Goal: Task Accomplishment & Management: Complete application form

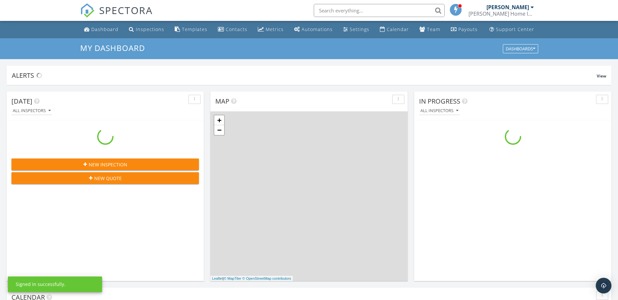
scroll to position [605, 628]
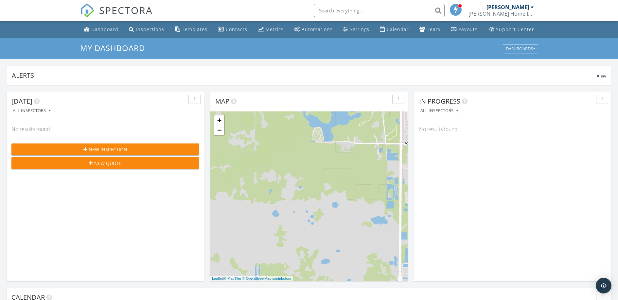
click at [112, 149] on span "New Inspection" at bounding box center [108, 149] width 39 height 7
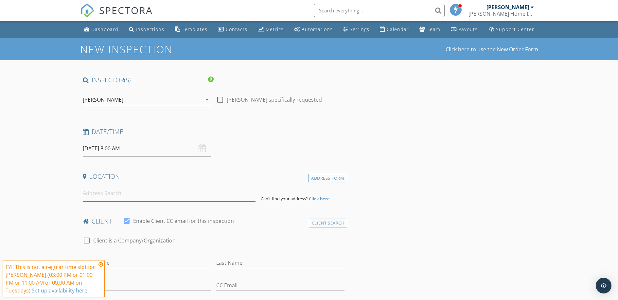
click at [139, 194] on input at bounding box center [169, 193] width 173 height 16
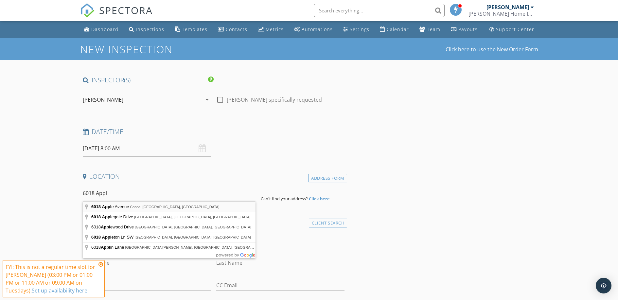
type input "6018 Apple Avenue, Cocoa, FL, USA"
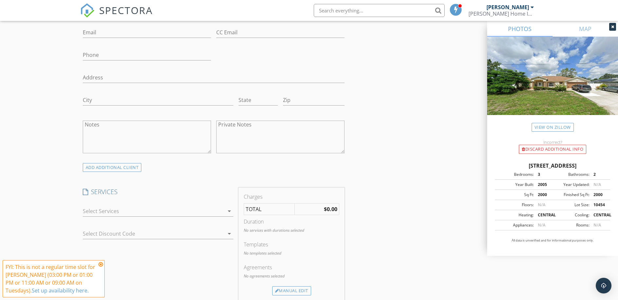
scroll to position [393, 0]
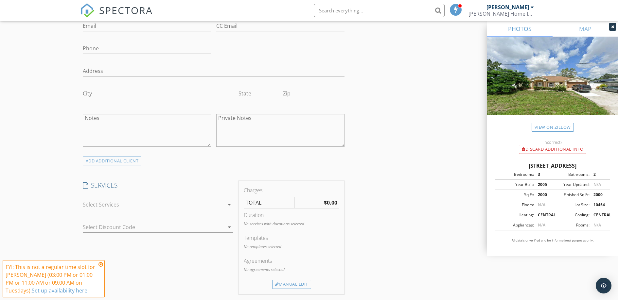
click at [226, 201] on icon "arrow_drop_down" at bounding box center [229, 205] width 8 height 8
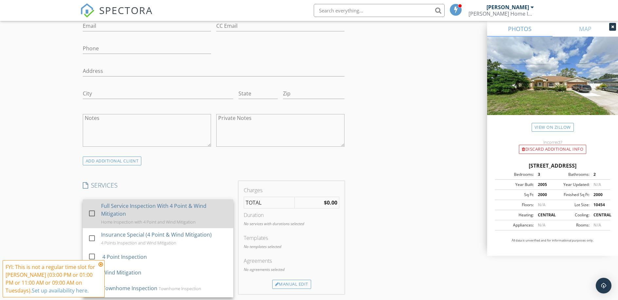
click at [152, 210] on div "Full Service Inspection With 4 Point & Wind Mitigation" at bounding box center [164, 210] width 127 height 16
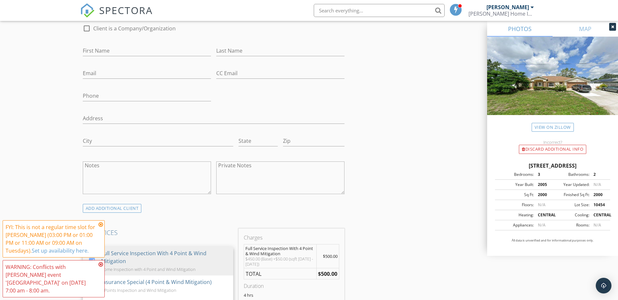
scroll to position [338, 0]
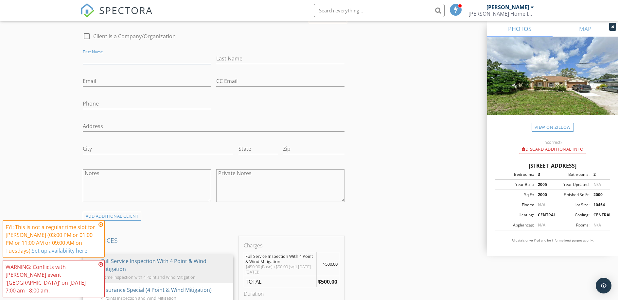
click at [134, 59] on input "First Name" at bounding box center [147, 58] width 128 height 11
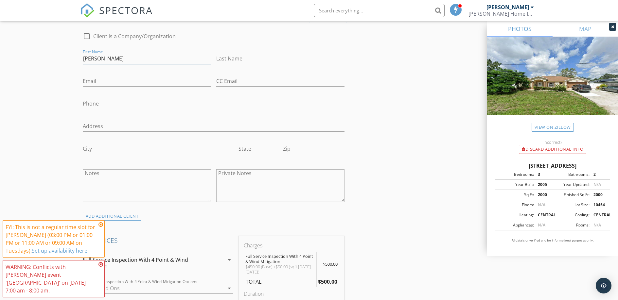
type input "Lori"
click at [254, 59] on input "Last Name" at bounding box center [280, 58] width 128 height 11
type input "Ray"
click at [111, 104] on input "Phone" at bounding box center [147, 103] width 128 height 11
type input "321-223-2452"
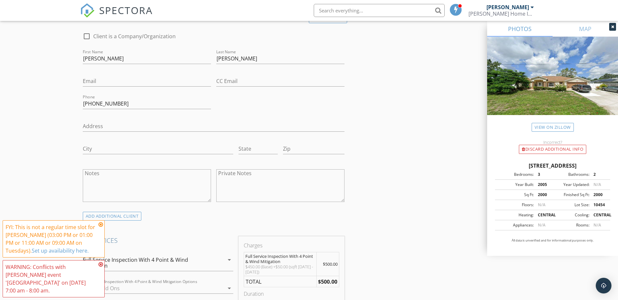
click at [353, 113] on div "INSPECTOR(S) check_box Daniel Clements PRIMARY check_box_outline_blank Brad Tho…" at bounding box center [309, 298] width 458 height 1120
click at [100, 227] on icon at bounding box center [100, 224] width 5 height 5
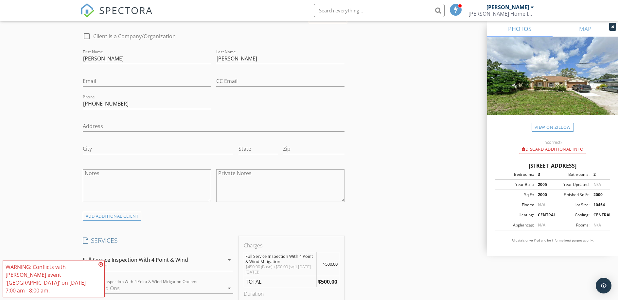
click at [101, 267] on icon at bounding box center [100, 264] width 5 height 5
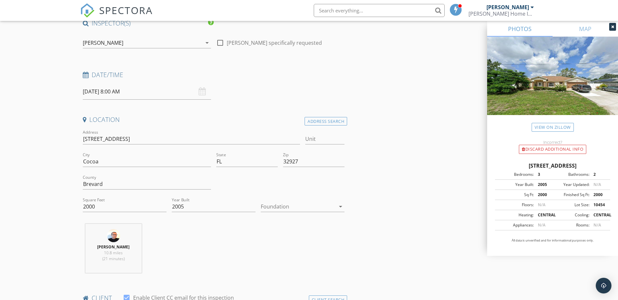
scroll to position [56, 0]
click at [150, 92] on input "09/30/2025 8:00 AM" at bounding box center [147, 93] width 128 height 16
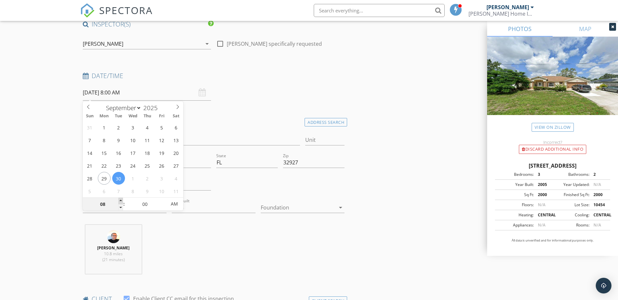
type input "09"
type input "09/30/2025 9:00 AM"
click at [121, 199] on span at bounding box center [120, 201] width 5 height 7
click at [298, 79] on h4 "Date/Time" at bounding box center [214, 76] width 262 height 9
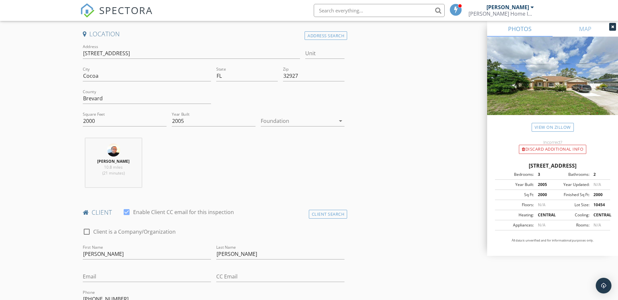
scroll to position [146, 0]
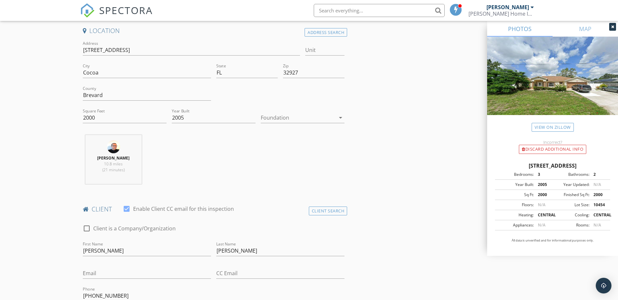
click at [300, 119] on div at bounding box center [298, 118] width 75 height 10
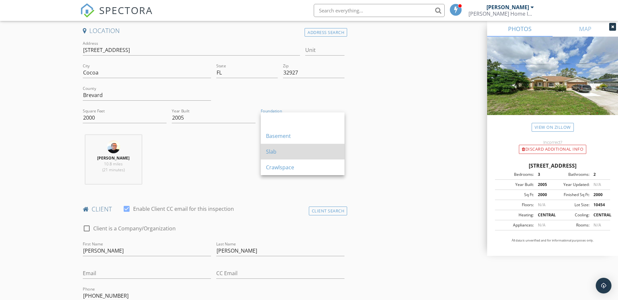
click at [275, 150] on div "Slab" at bounding box center [302, 152] width 73 height 8
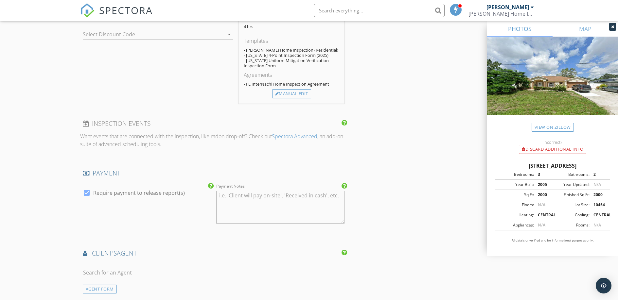
scroll to position [700, 0]
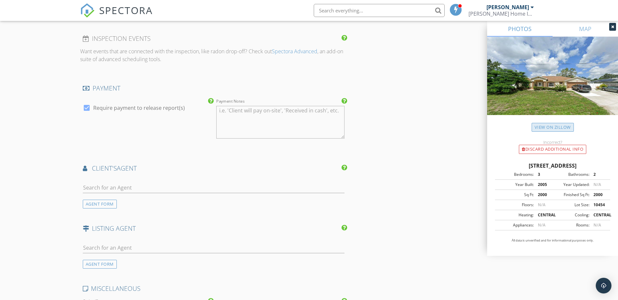
click at [554, 127] on link "View on Zillow" at bounding box center [552, 127] width 42 height 9
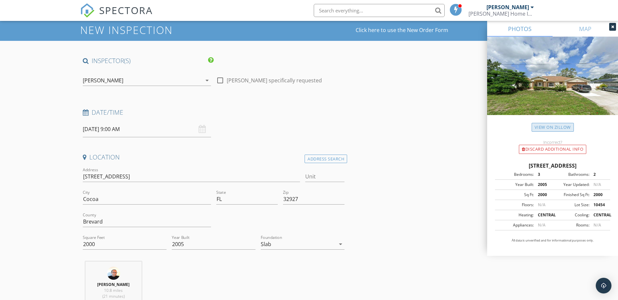
scroll to position [0, 0]
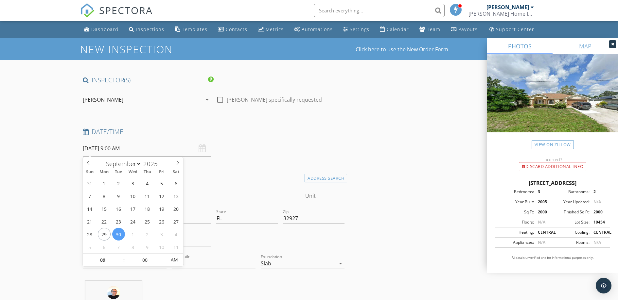
click at [162, 148] on input "09/30/2025 9:00 AM" at bounding box center [147, 149] width 128 height 16
select select "9"
type input "10/02/2025 9:00 AM"
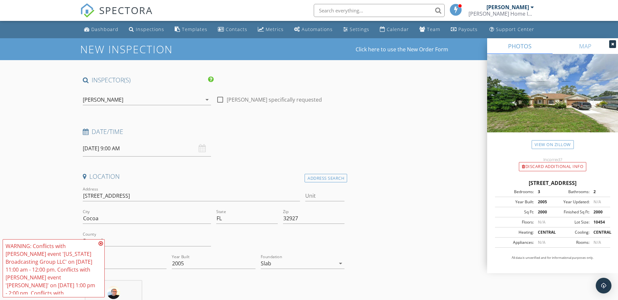
click at [259, 152] on div "Date/Time 10/02/2025 9:00 AM" at bounding box center [213, 142] width 267 height 29
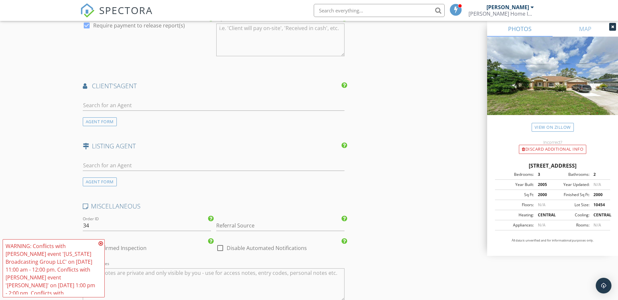
scroll to position [790, 0]
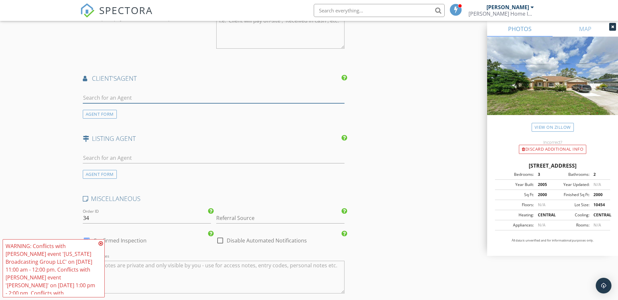
click at [190, 96] on input "text" at bounding box center [214, 98] width 262 height 11
click at [96, 115] on div "AGENT FORM" at bounding box center [100, 114] width 34 height 9
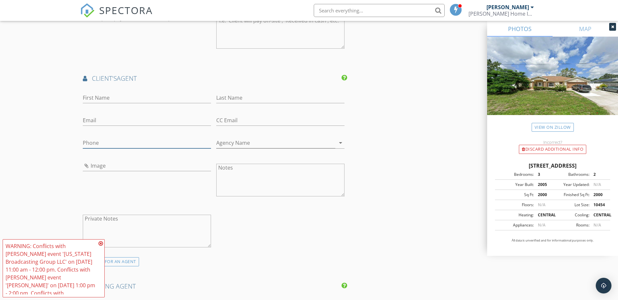
click at [112, 144] on input "Phone" at bounding box center [147, 143] width 128 height 11
type input "407-221-5908"
click at [112, 98] on input "First Name" at bounding box center [147, 98] width 128 height 11
type input "Barbara"
click at [258, 98] on input "Last Name" at bounding box center [280, 98] width 128 height 11
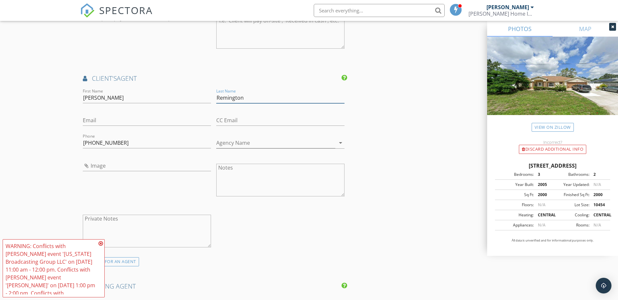
type input "Remington"
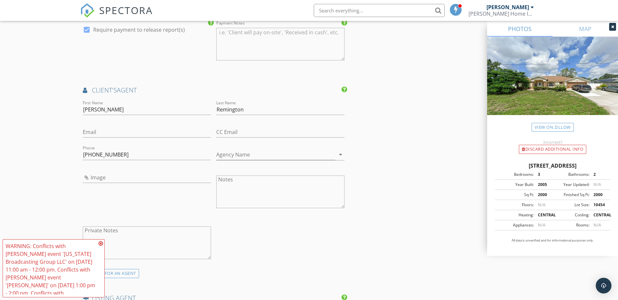
scroll to position [784, 0]
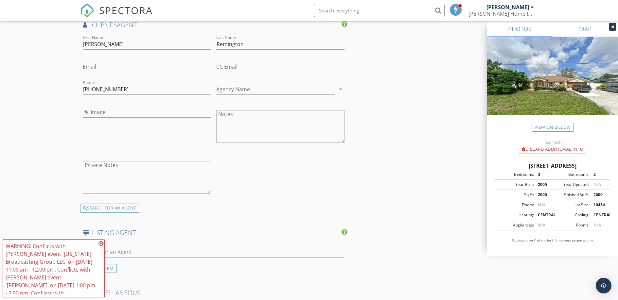
scroll to position [844, 0]
click at [100, 243] on icon at bounding box center [100, 243] width 5 height 5
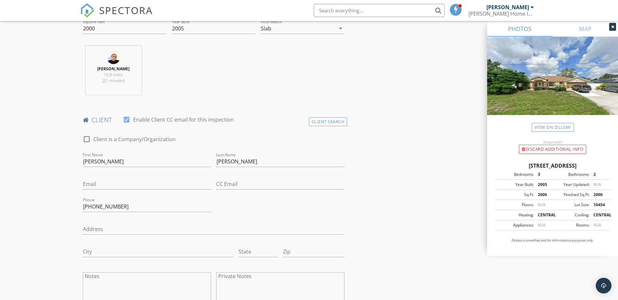
scroll to position [234, 0]
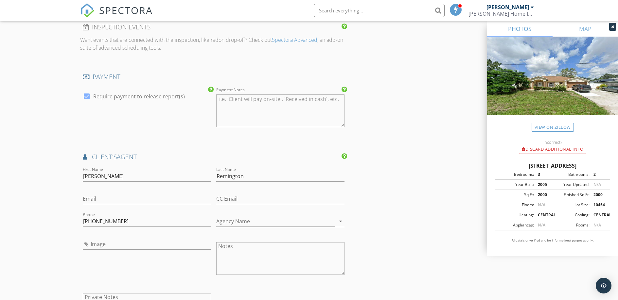
scroll to position [716, 0]
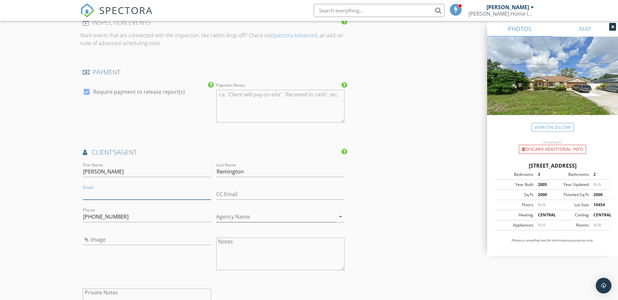
click at [119, 193] on input "Email" at bounding box center [147, 194] width 128 height 11
paste input "brem1234@msn.com"
type input "brem1234@msn.com"
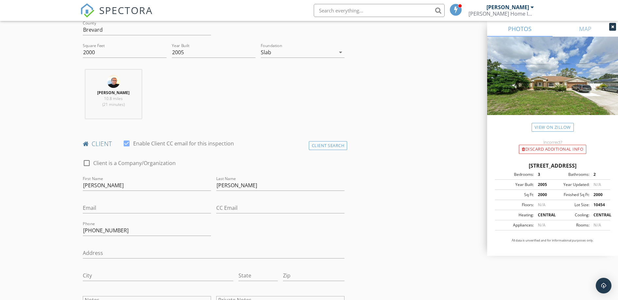
scroll to position [212, 0]
click at [120, 207] on input "Email" at bounding box center [147, 207] width 128 height 11
type input "Ldeeray1@gmail.com"
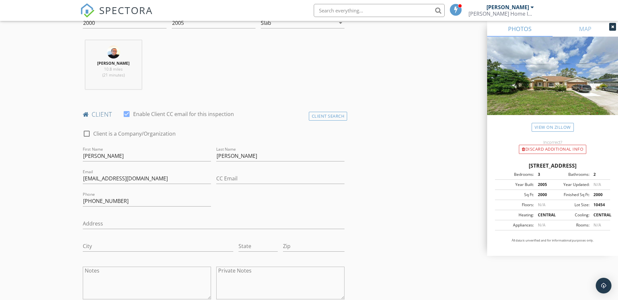
scroll to position [251, 0]
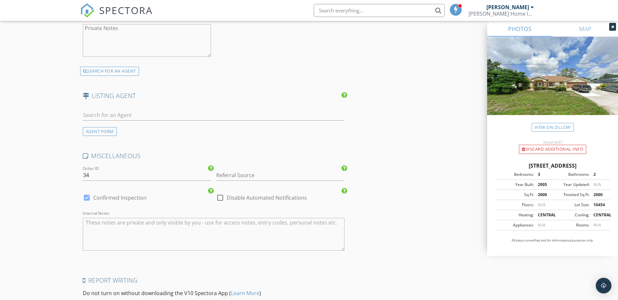
scroll to position [981, 0]
drag, startPoint x: 105, startPoint y: 176, endPoint x: 72, endPoint y: 175, distance: 33.4
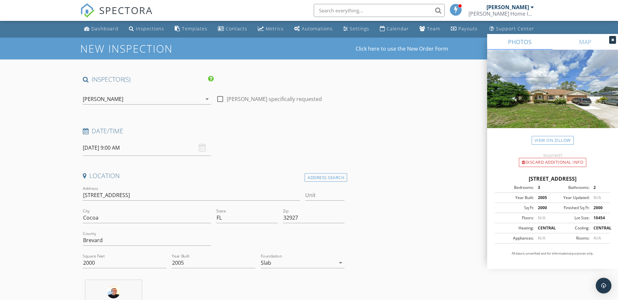
scroll to position [0, 0]
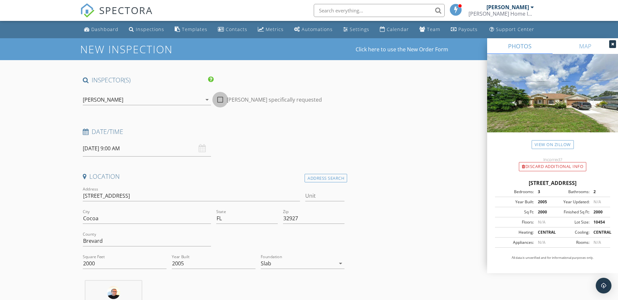
click at [220, 101] on div at bounding box center [220, 99] width 11 height 11
checkbox input "true"
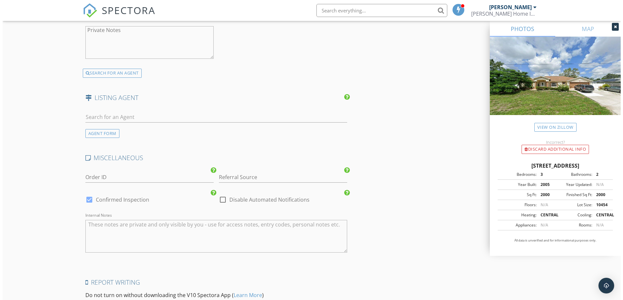
scroll to position [1059, 0]
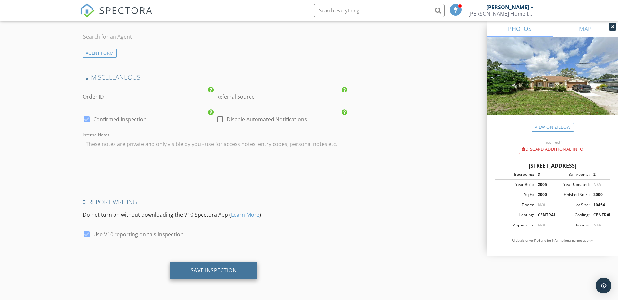
click at [216, 271] on div "Save Inspection" at bounding box center [214, 270] width 46 height 7
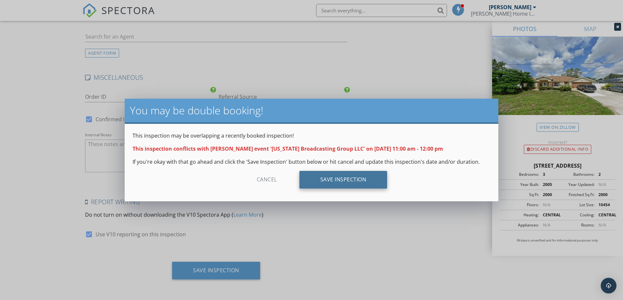
click at [337, 182] on div "Save Inspection" at bounding box center [343, 180] width 88 height 18
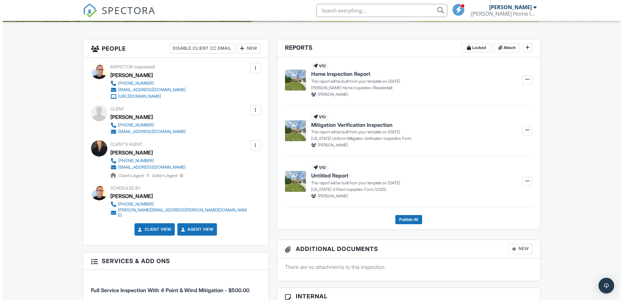
scroll to position [152, 0]
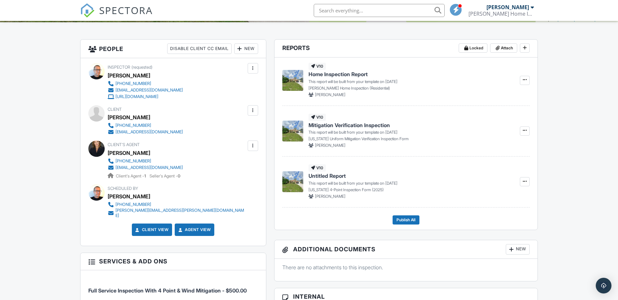
click at [251, 146] on div at bounding box center [253, 146] width 7 height 7
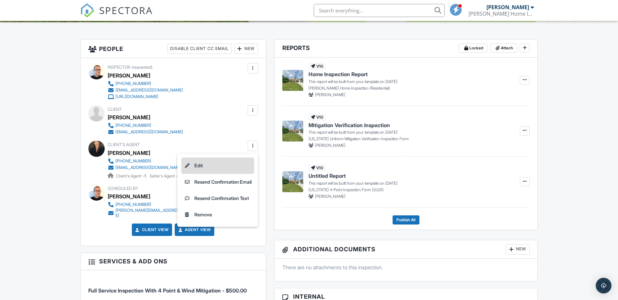
click at [195, 165] on li "Edit" at bounding box center [217, 166] width 73 height 16
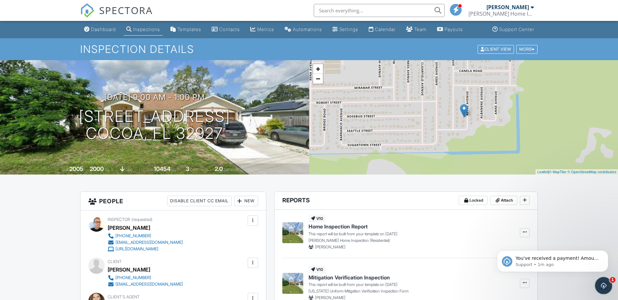
click at [604, 282] on icon "Open Intercom Messenger" at bounding box center [602, 285] width 11 height 11
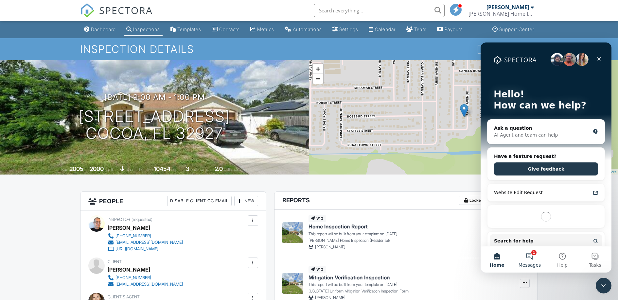
click at [529, 256] on button "1 Messages" at bounding box center [529, 260] width 33 height 26
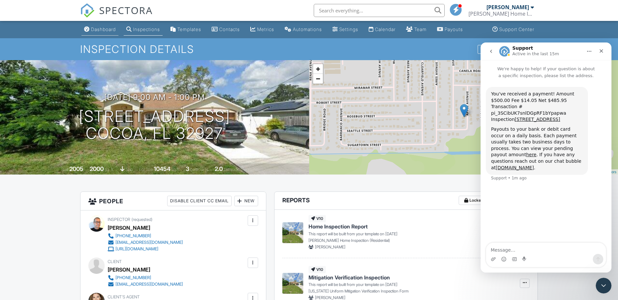
click at [102, 28] on div "Dashboard" at bounding box center [103, 29] width 25 height 6
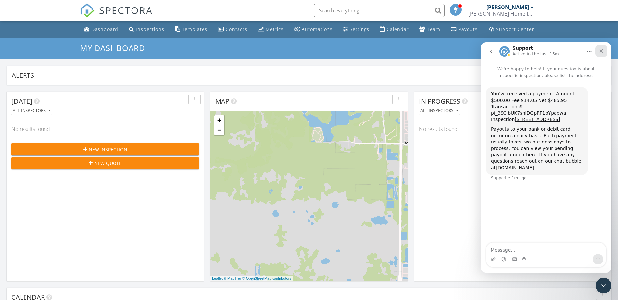
click at [602, 48] on icon "Close" at bounding box center [600, 50] width 5 height 5
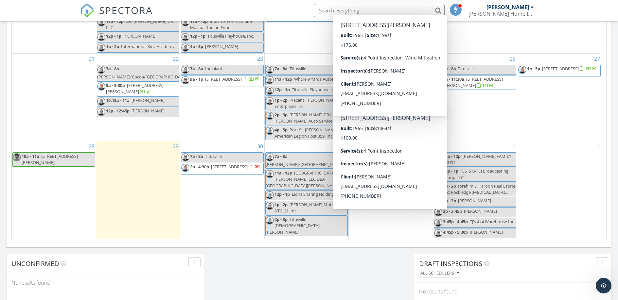
scroll to position [375, 0]
